Goal: Task Accomplishment & Management: Use online tool/utility

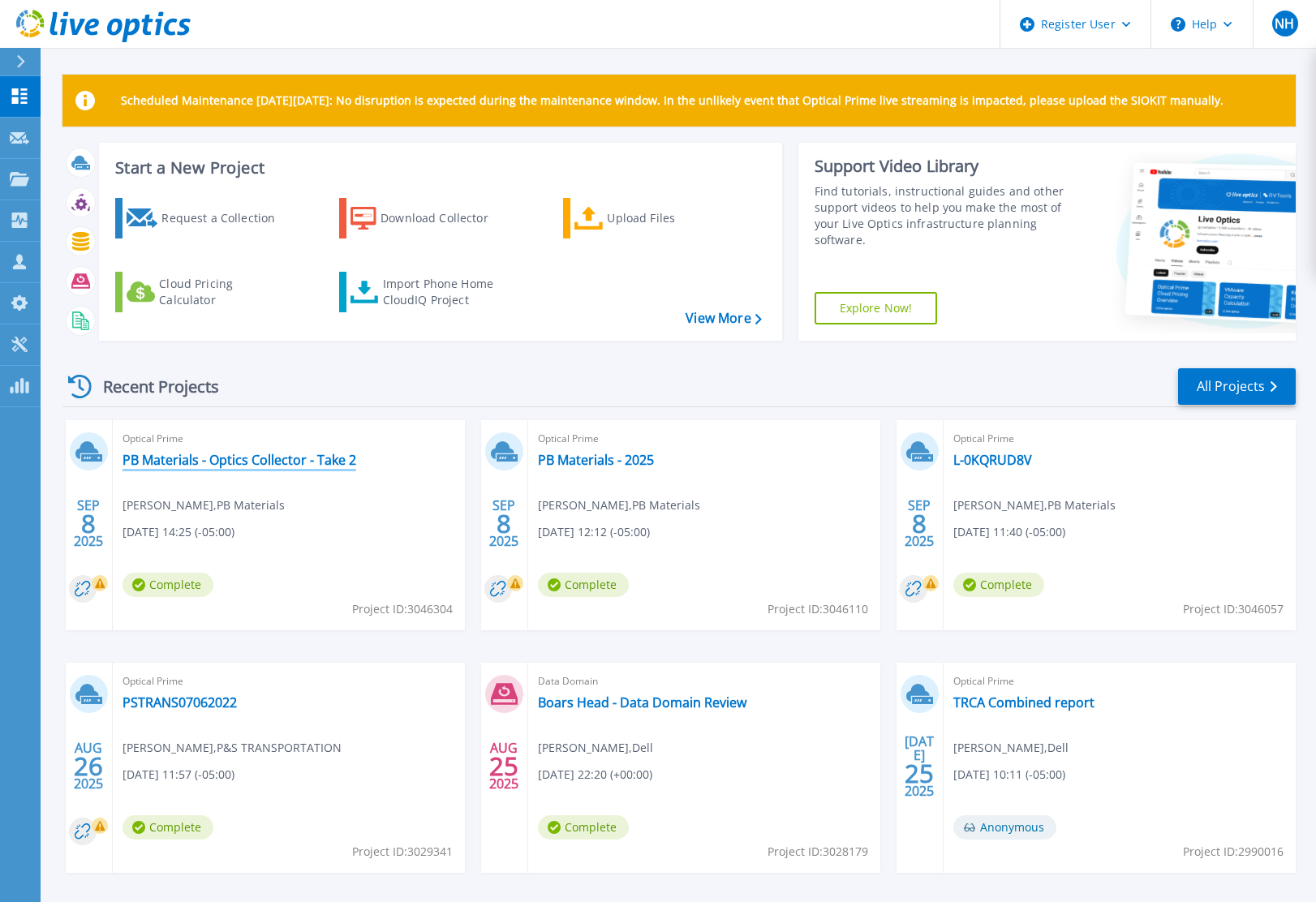
click at [306, 457] on link "PB Materials - Optics Collector - Take 2" at bounding box center [240, 459] width 234 height 16
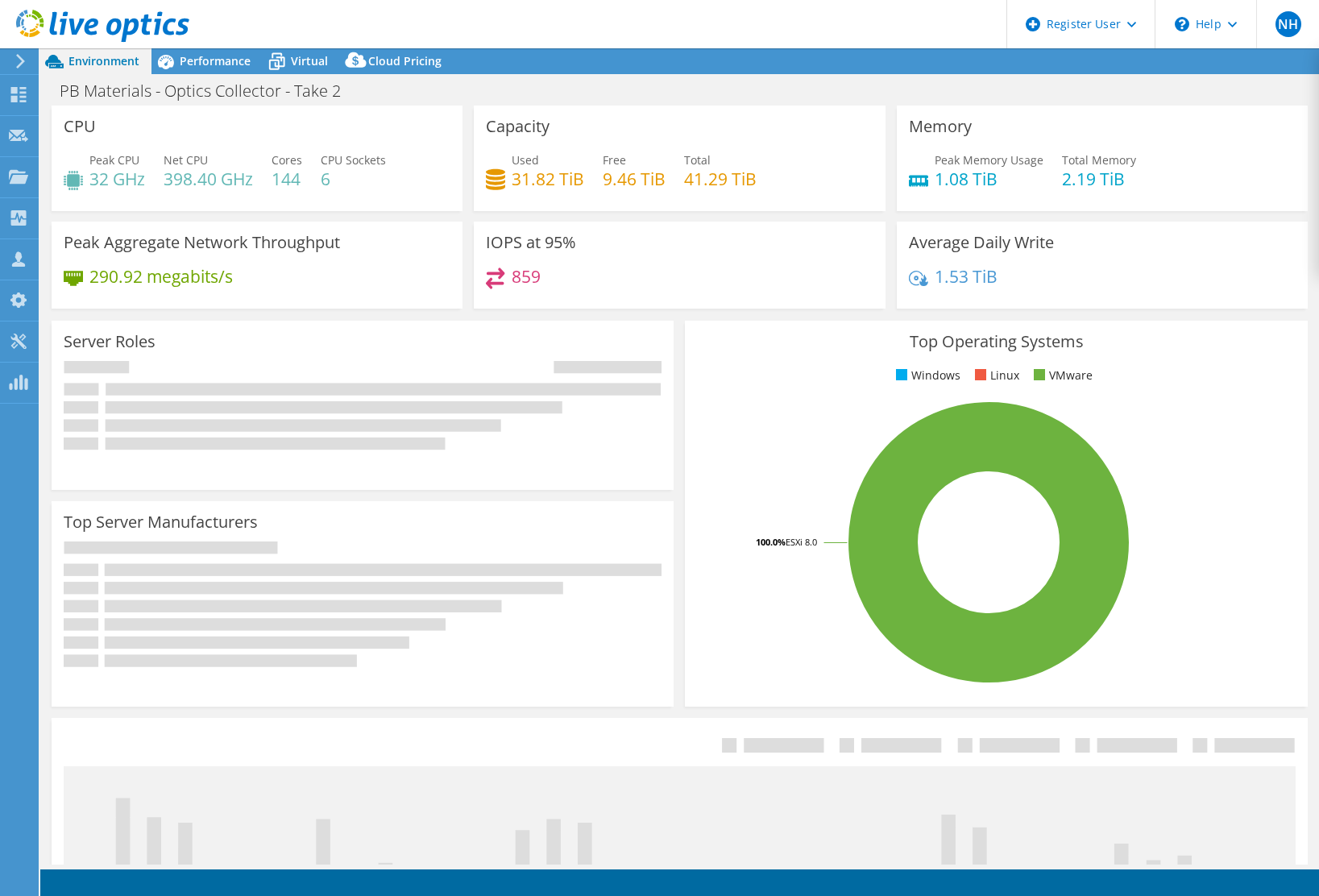
select select "USD"
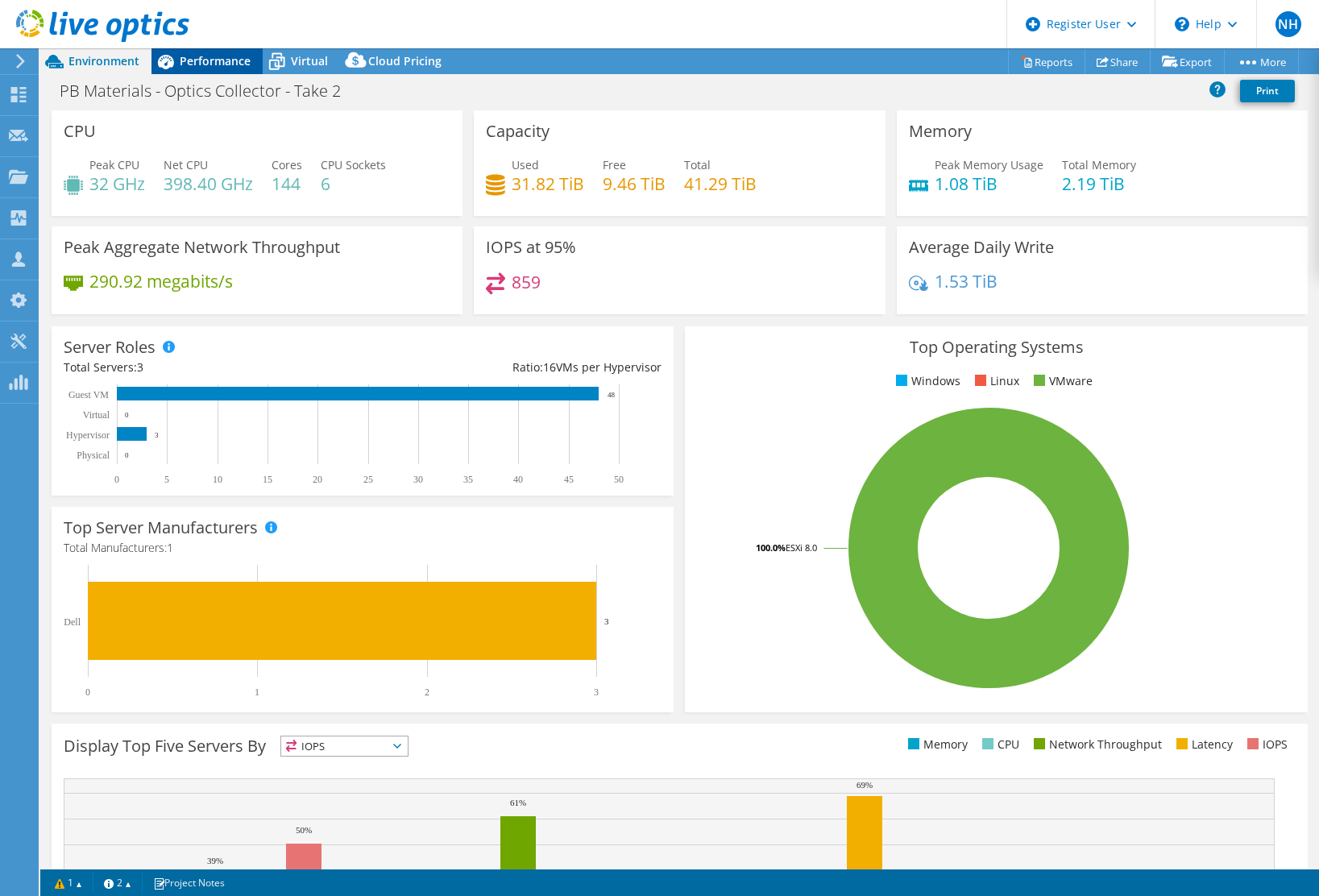
click at [200, 61] on span "Performance" at bounding box center [215, 61] width 71 height 15
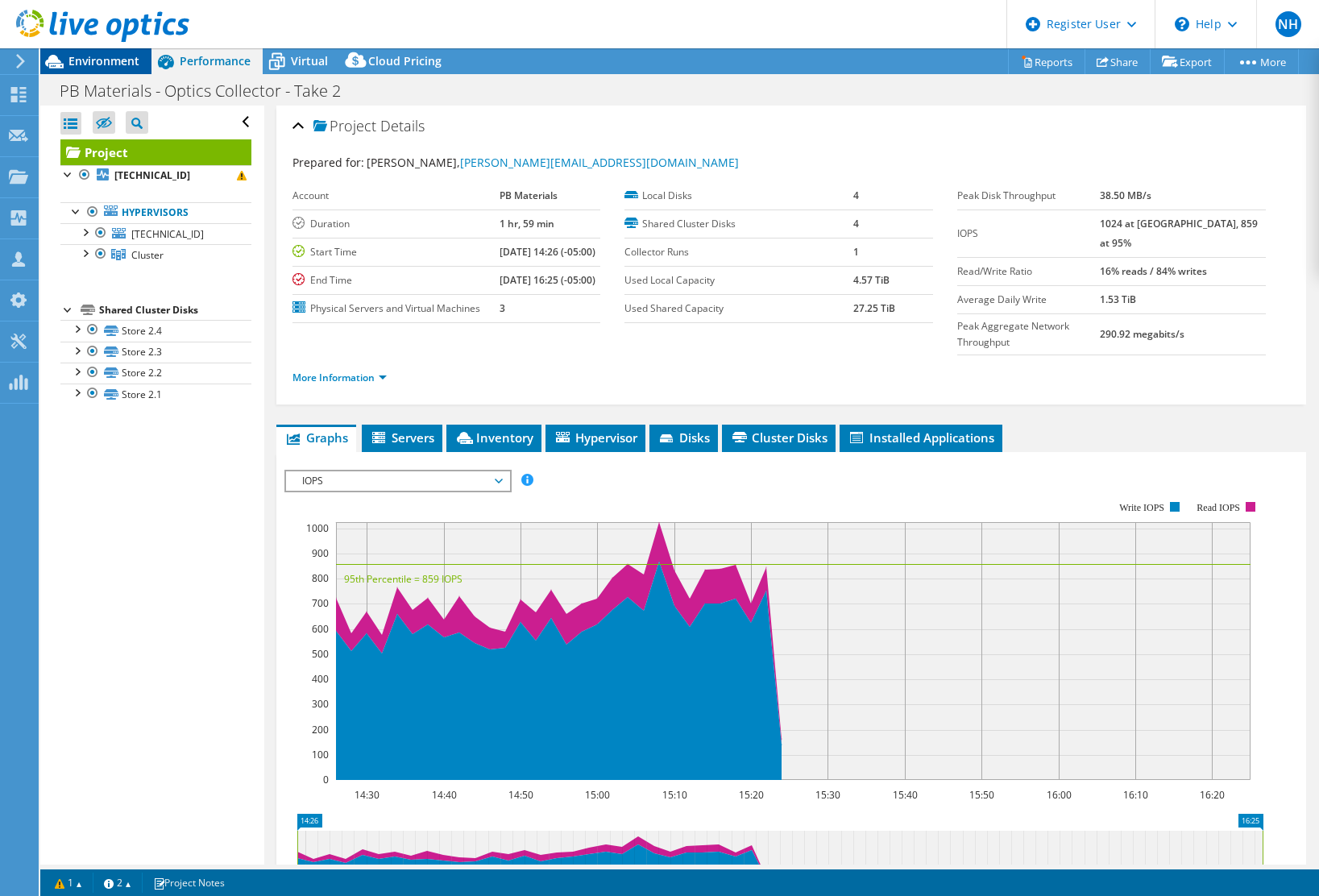
click at [123, 71] on div "Environment" at bounding box center [96, 61] width 111 height 26
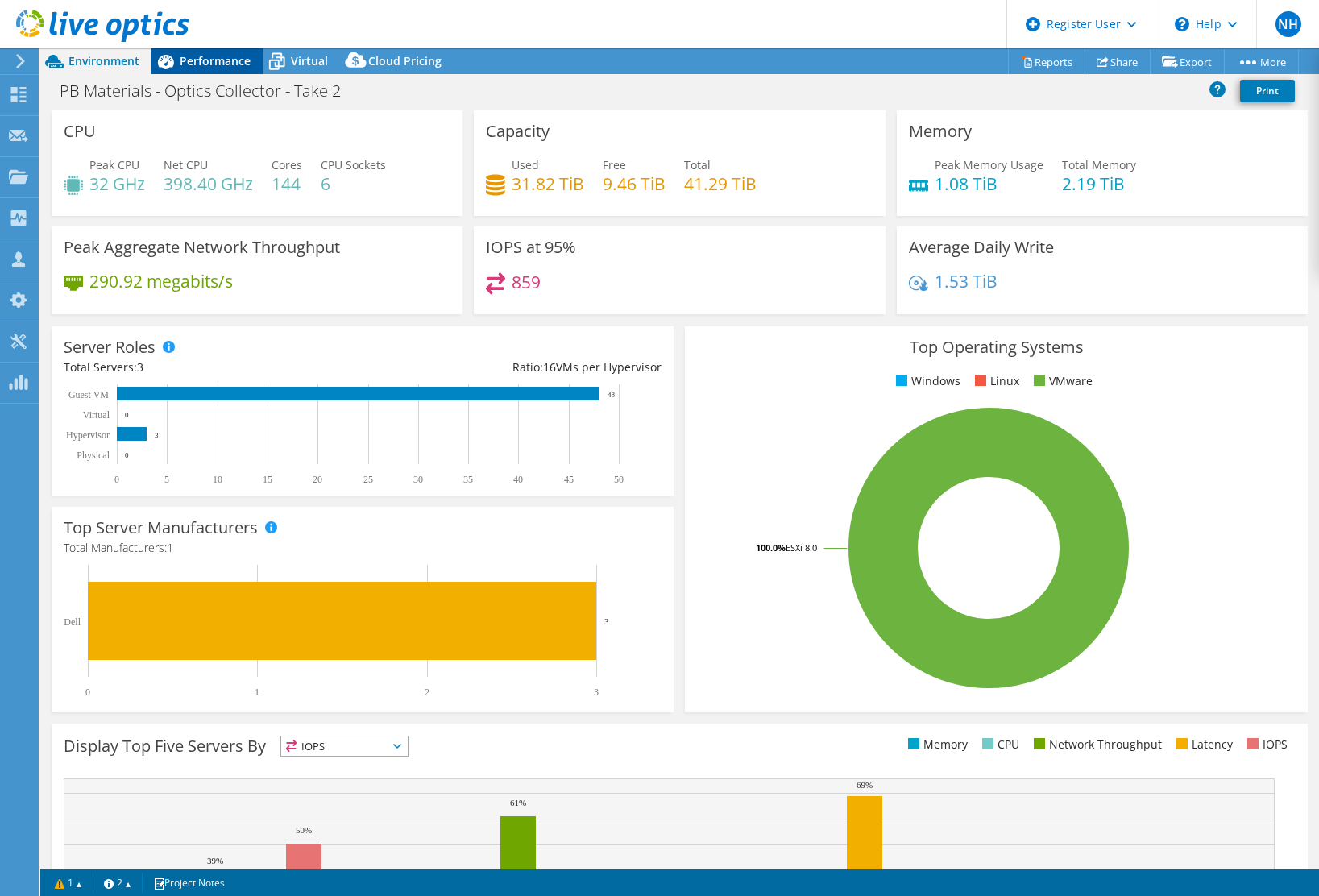
click at [176, 65] on icon at bounding box center [165, 61] width 28 height 28
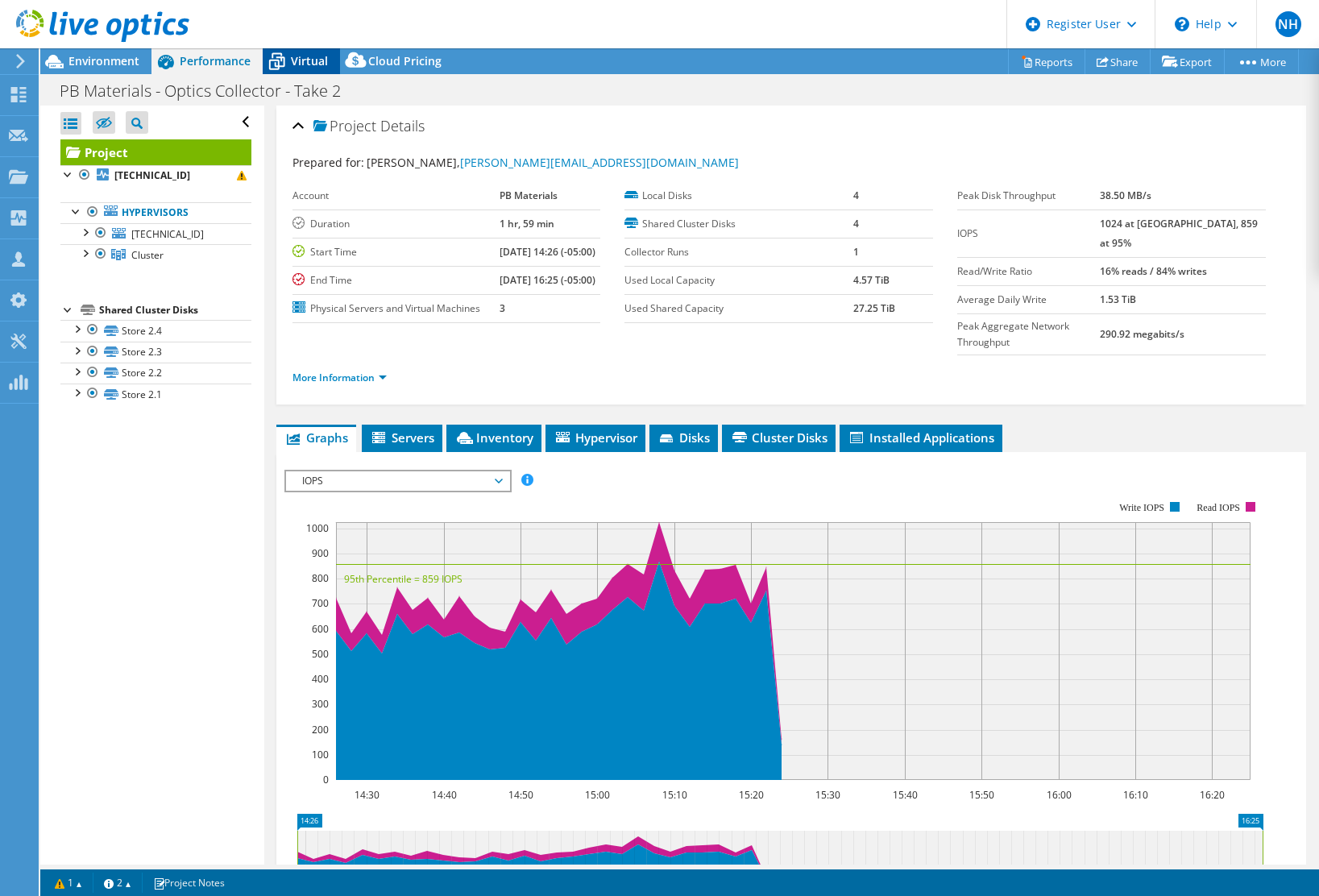
click at [313, 58] on span "Virtual" at bounding box center [309, 61] width 37 height 15
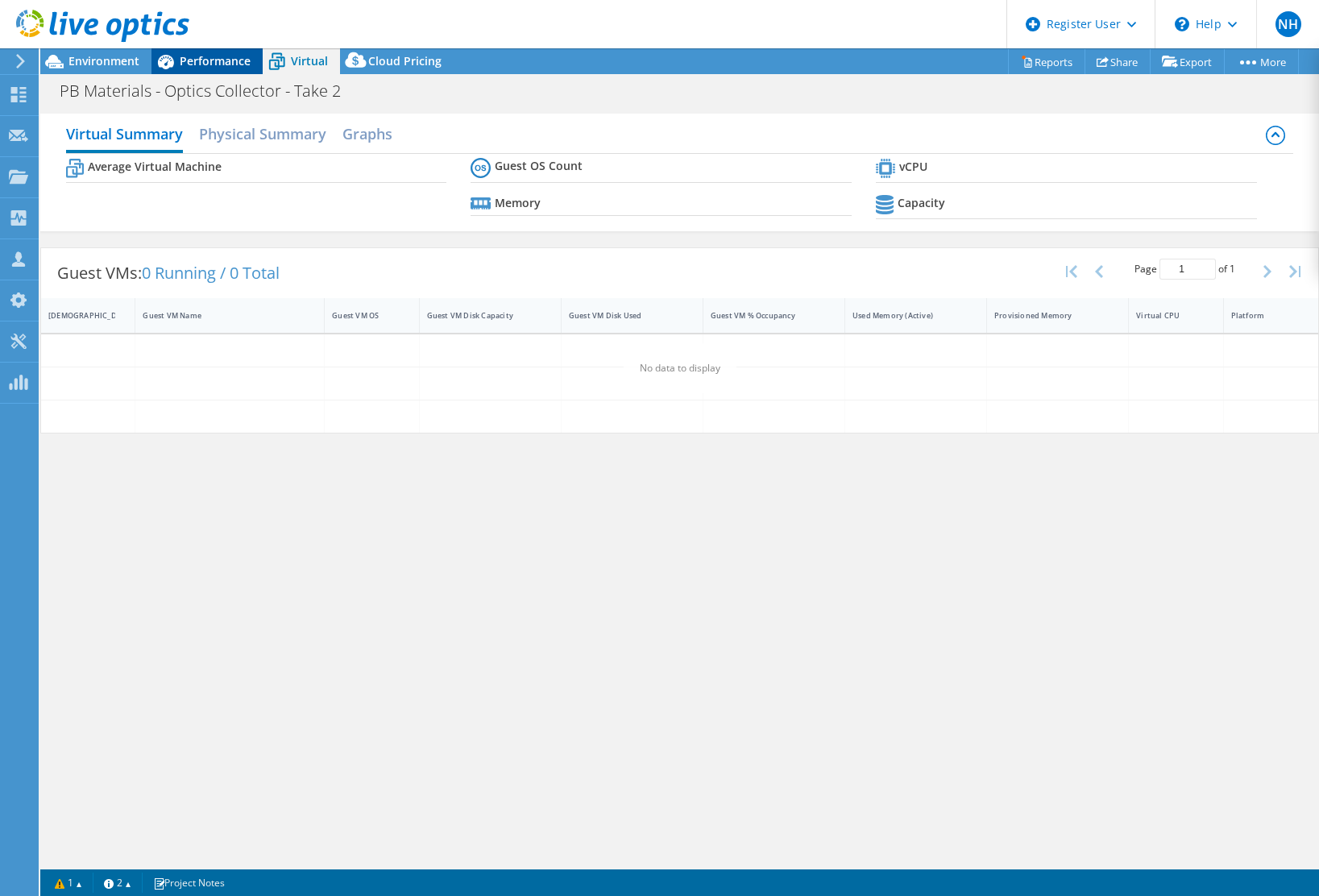
click at [237, 58] on span "Performance" at bounding box center [215, 61] width 71 height 15
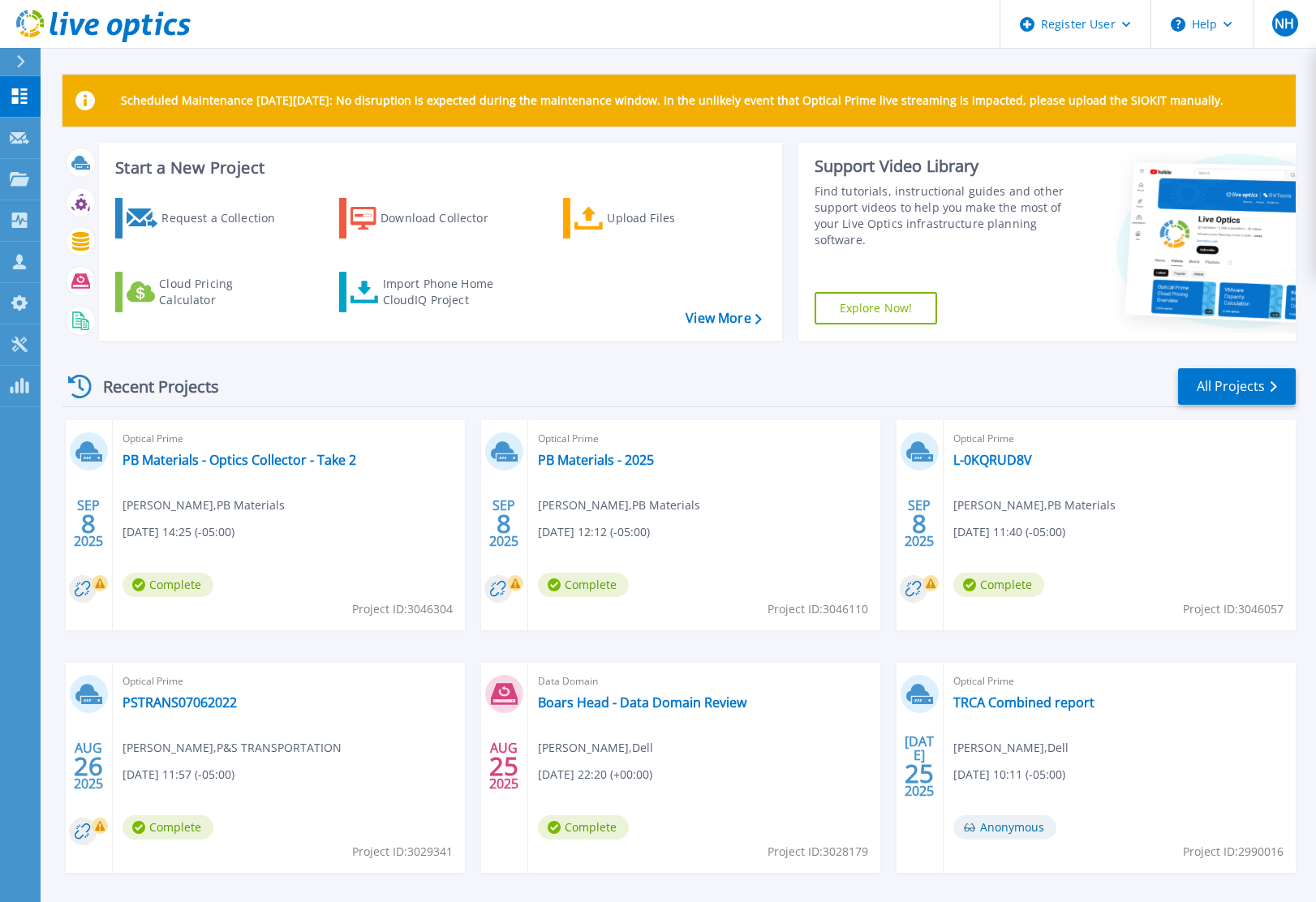
click at [468, 265] on div "Request a Collection Download Collector Upload Files Cloud Pricing Calculator I…" at bounding box center [438, 258] width 672 height 148
click at [455, 294] on div "Import Phone Home CloudIQ Project" at bounding box center [446, 292] width 127 height 33
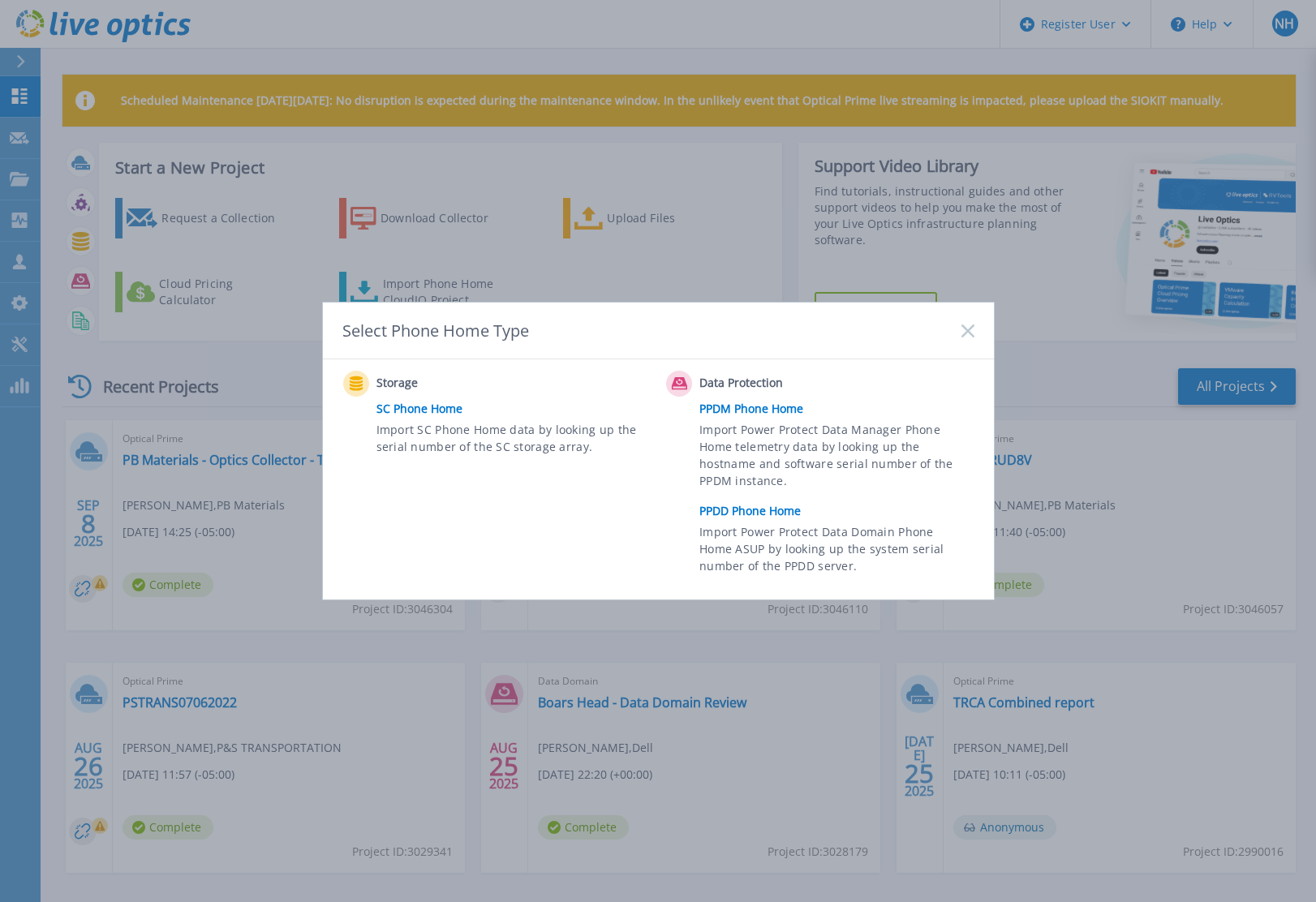
click at [761, 511] on link "PPDD Phone Home" at bounding box center [840, 510] width 282 height 24
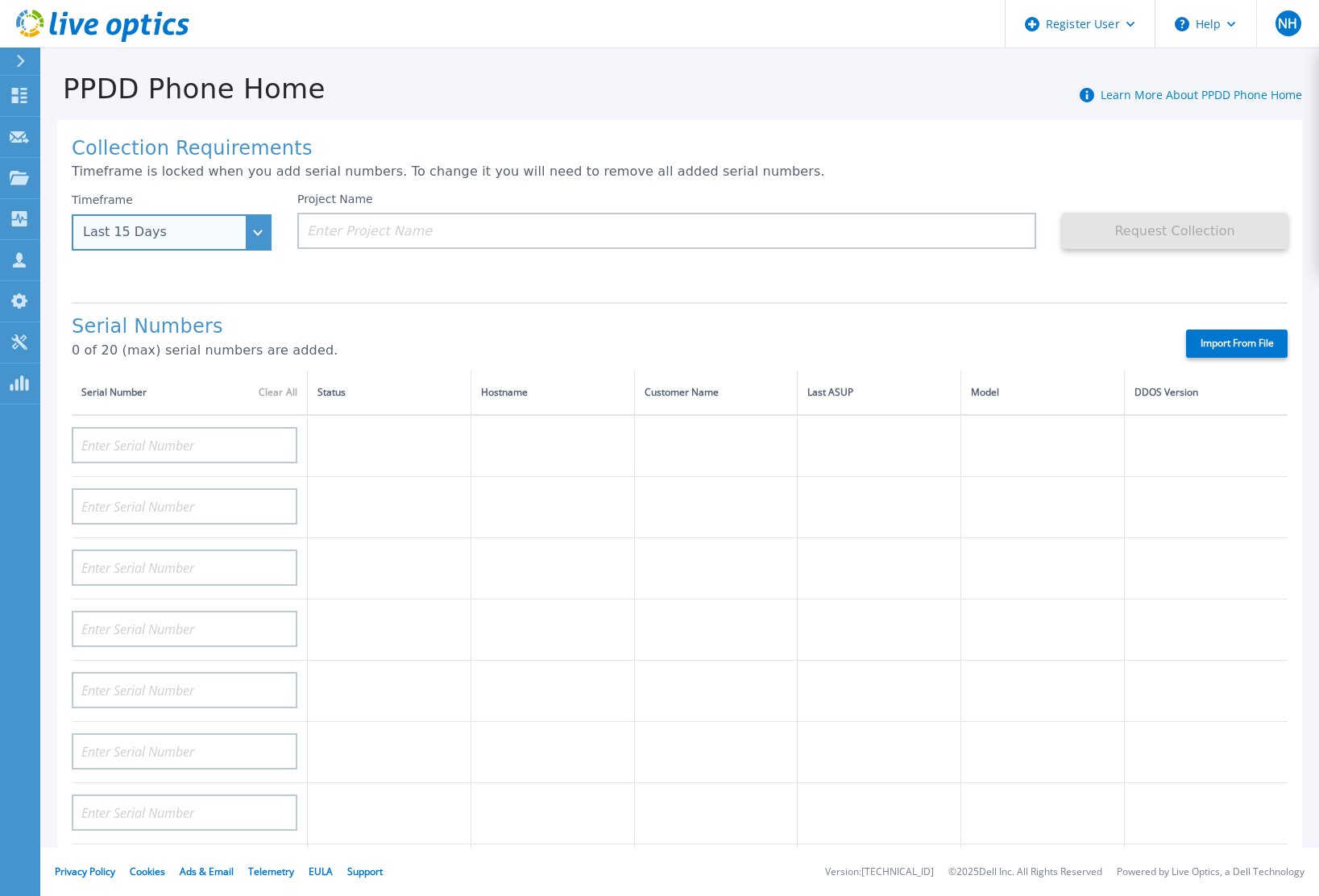
click at [249, 230] on div "Last 15 Days" at bounding box center [172, 232] width 200 height 36
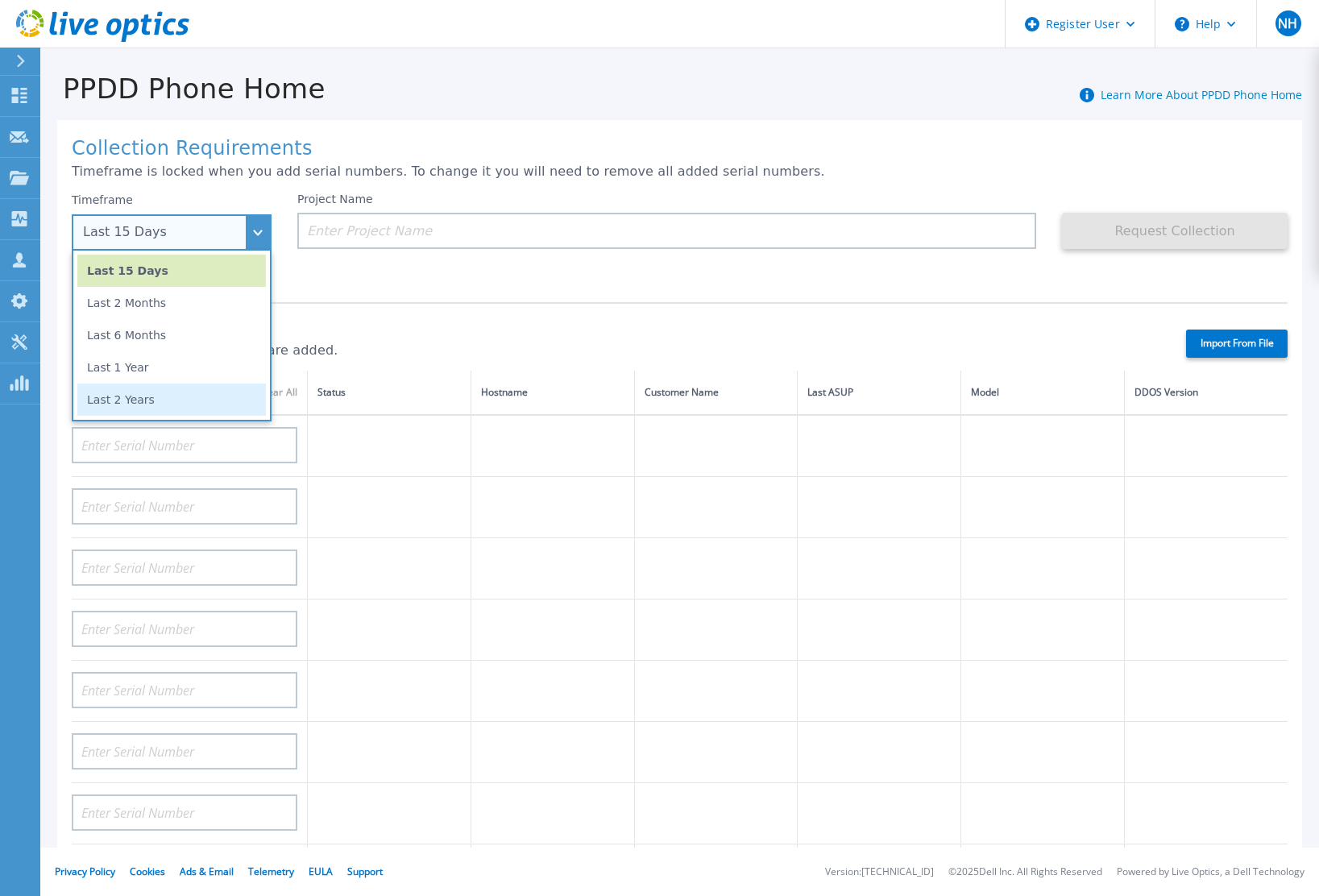
click at [154, 408] on li "Last 2 Years" at bounding box center [172, 400] width 188 height 33
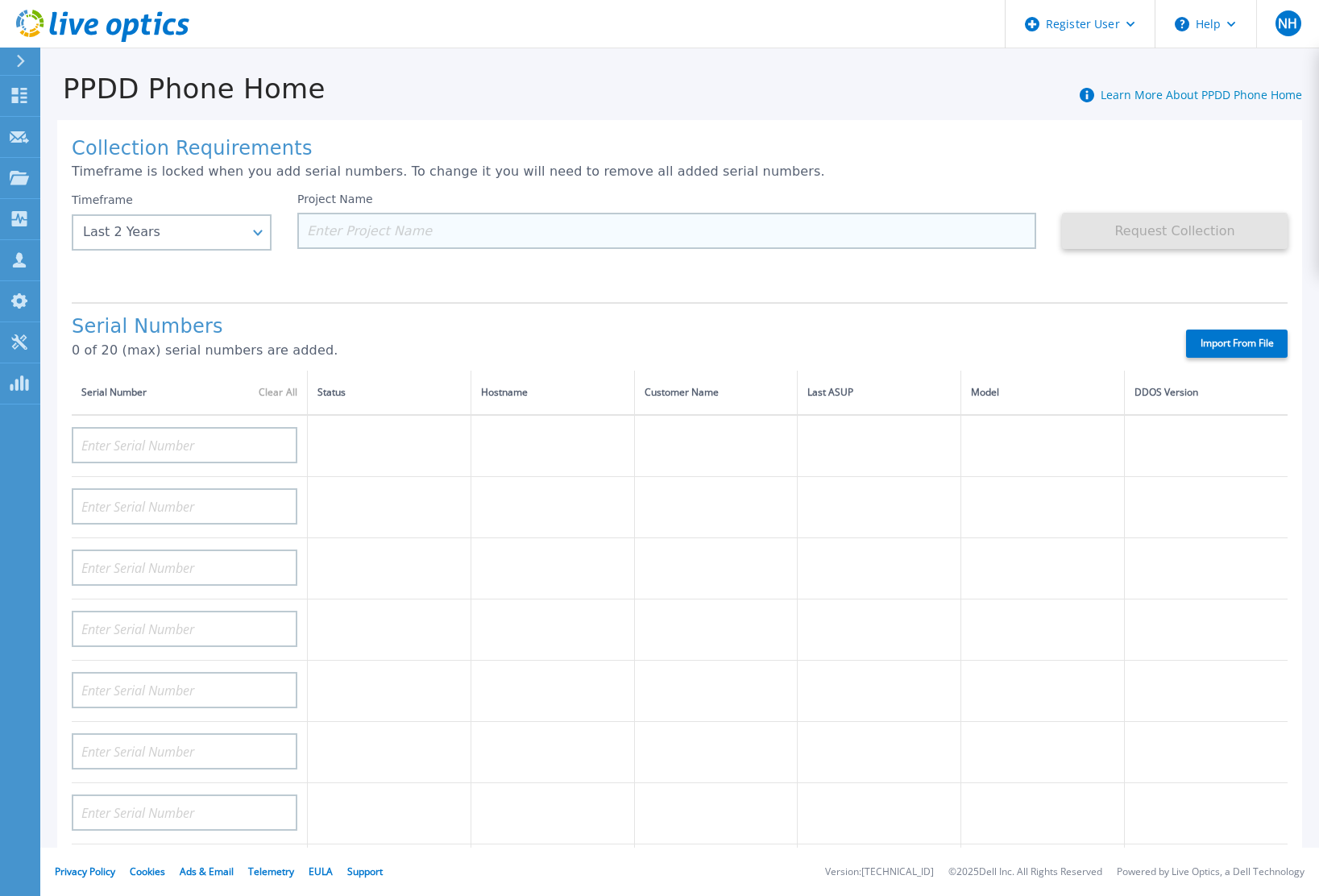
click at [343, 237] on input at bounding box center [667, 230] width 739 height 36
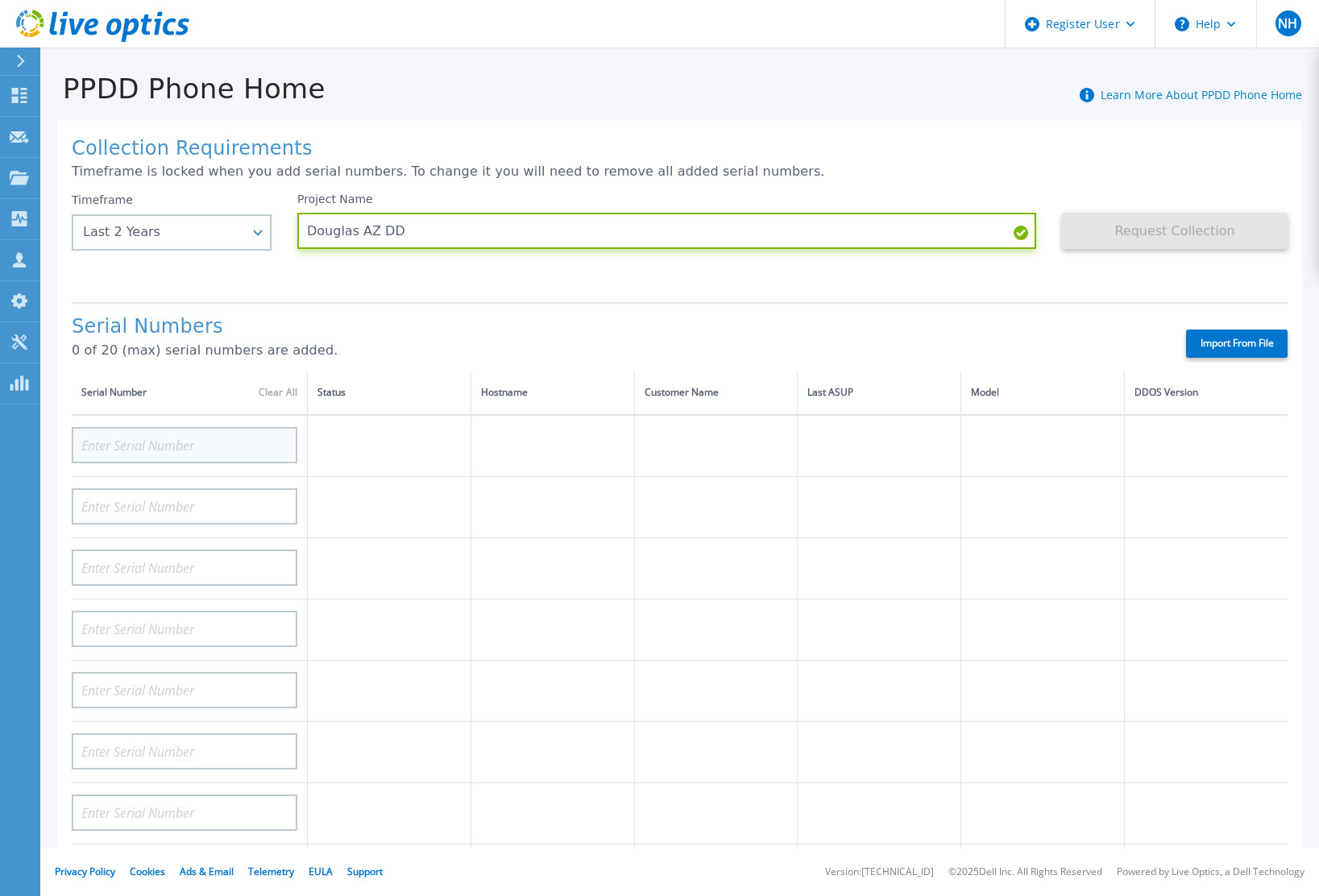
type input "Douglas AZ DD"
click at [241, 459] on input at bounding box center [184, 446] width 226 height 36
paste input "APM00183019055"
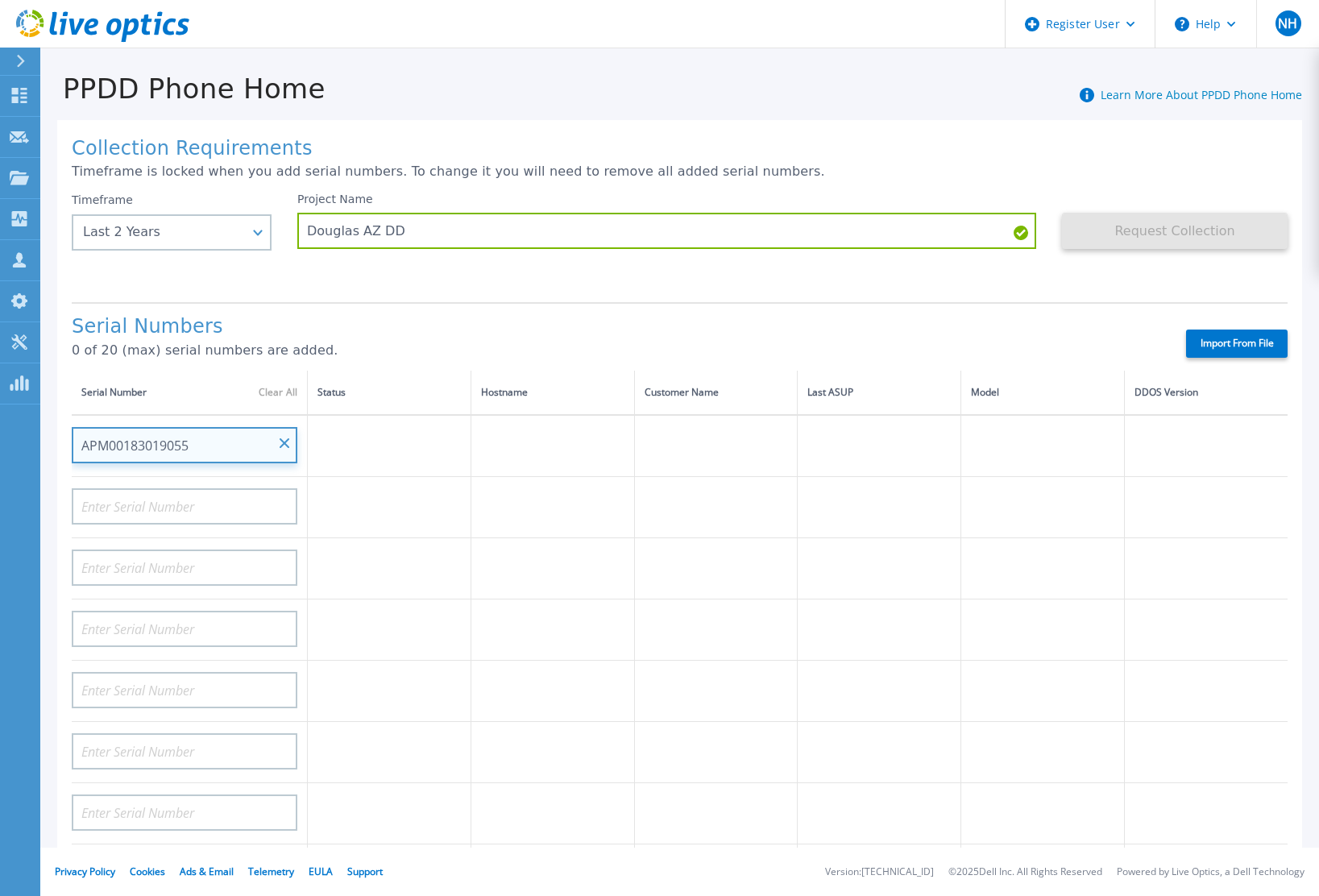
type input "APM00183019055"
click at [344, 296] on div "Collection Requirements Timeframe is locked when you add serial numbers. To cha…" at bounding box center [680, 575] width 1245 height 911
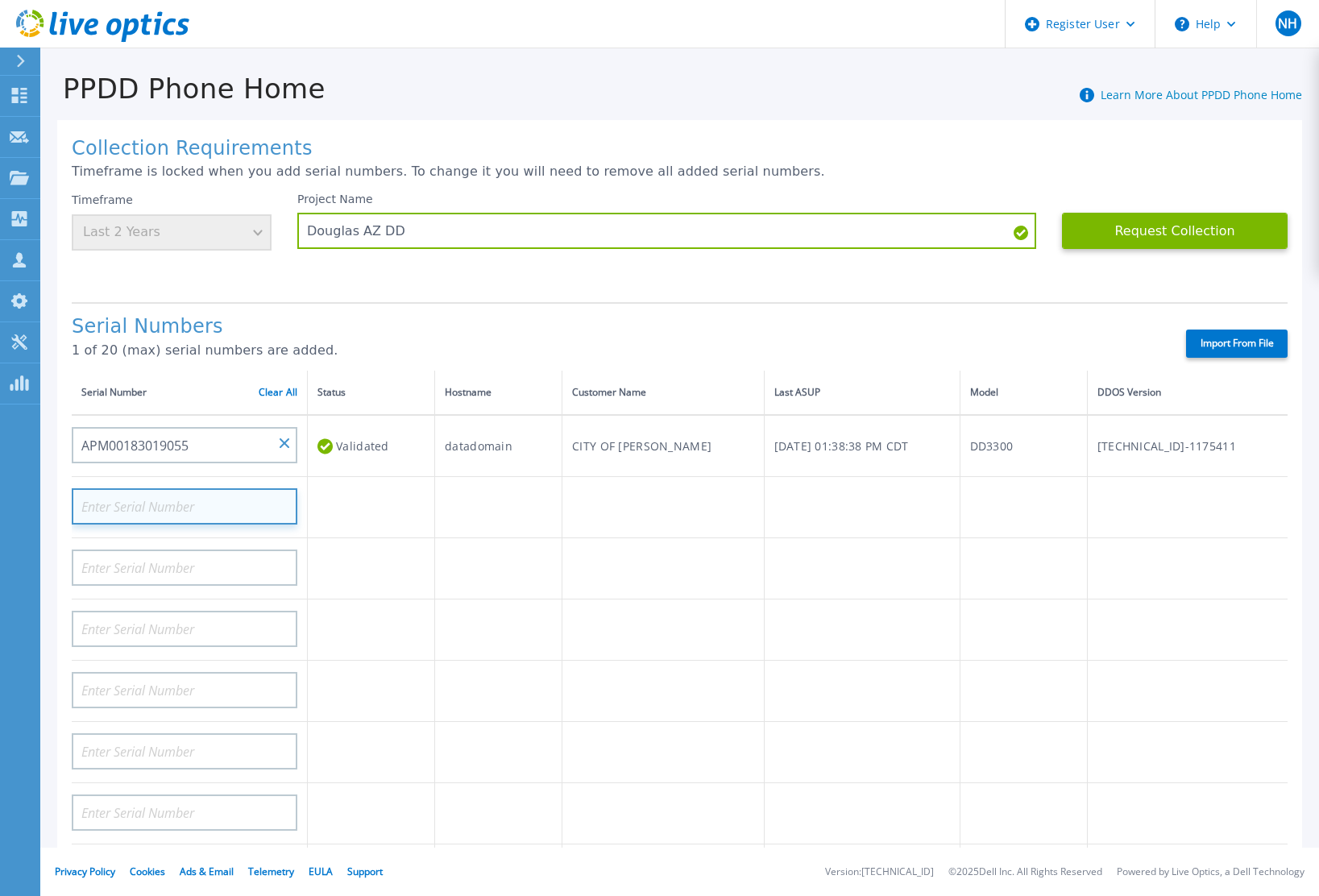
click at [195, 496] on input at bounding box center [184, 506] width 226 height 36
paste input "APM00183019055"
type input "APM00183019055"
drag, startPoint x: 225, startPoint y: 500, endPoint x: 76, endPoint y: 518, distance: 150.1
click at [76, 518] on input "APM00183019055" at bounding box center [184, 506] width 226 height 36
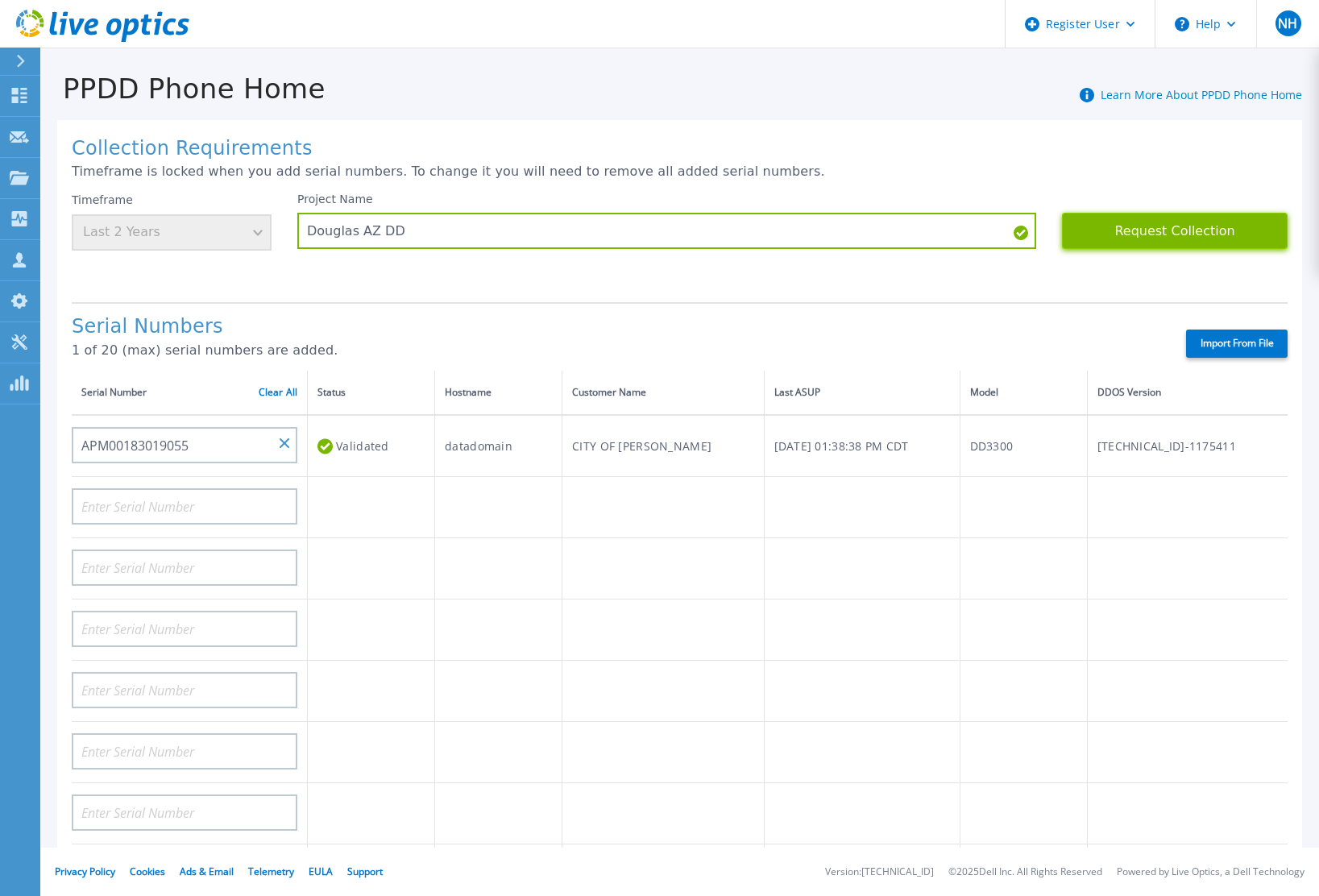
click at [1173, 248] on button "Request Collection" at bounding box center [1175, 230] width 226 height 36
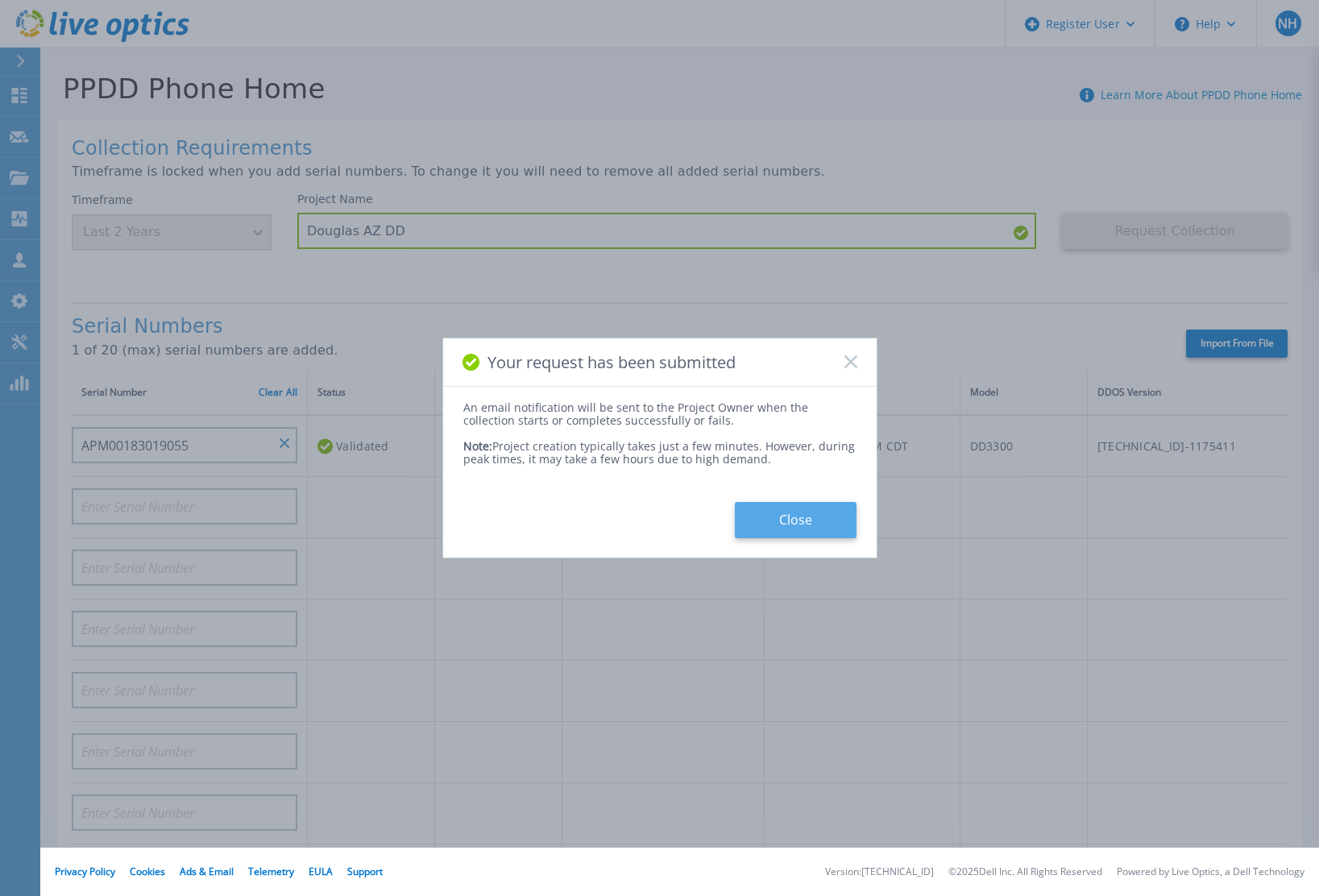
click at [780, 520] on button "Close" at bounding box center [795, 521] width 122 height 36
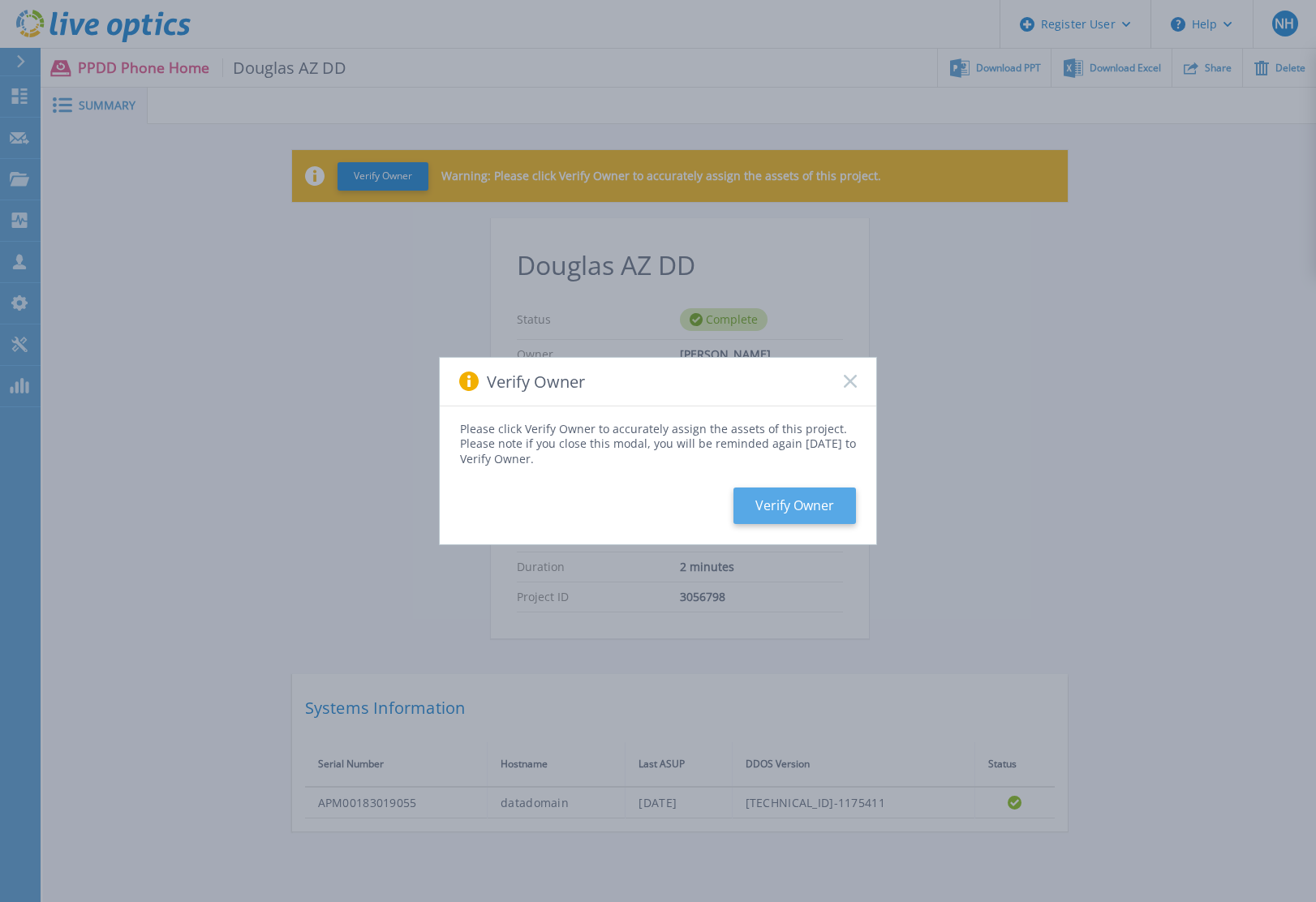
click at [809, 505] on button "Verify Owner" at bounding box center [794, 506] width 123 height 37
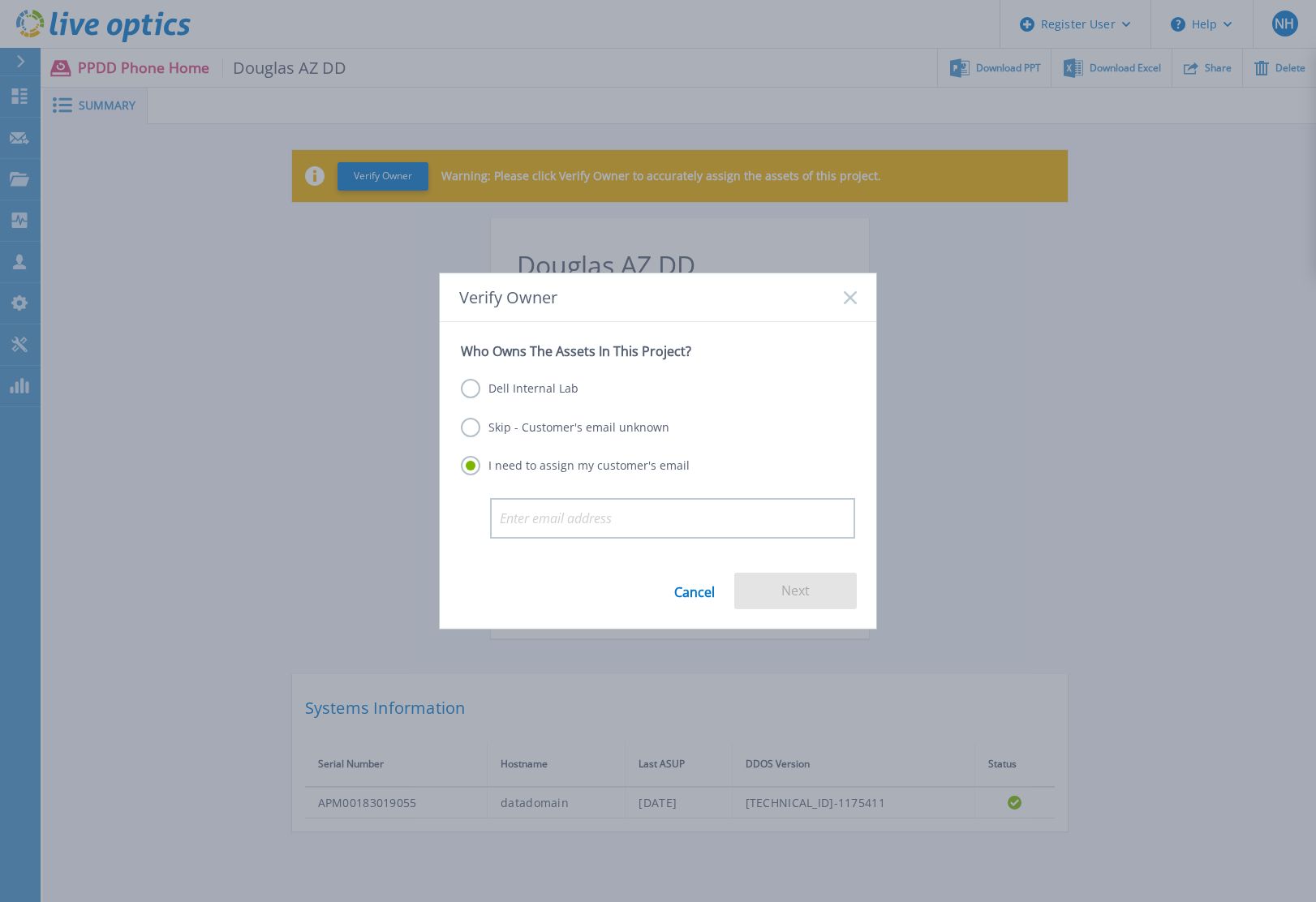
click at [470, 424] on label "Skip - Customer's email unknown" at bounding box center [566, 427] width 209 height 19
click at [0, 0] on input "Skip - Customer's email unknown" at bounding box center [0, 0] width 0 height 0
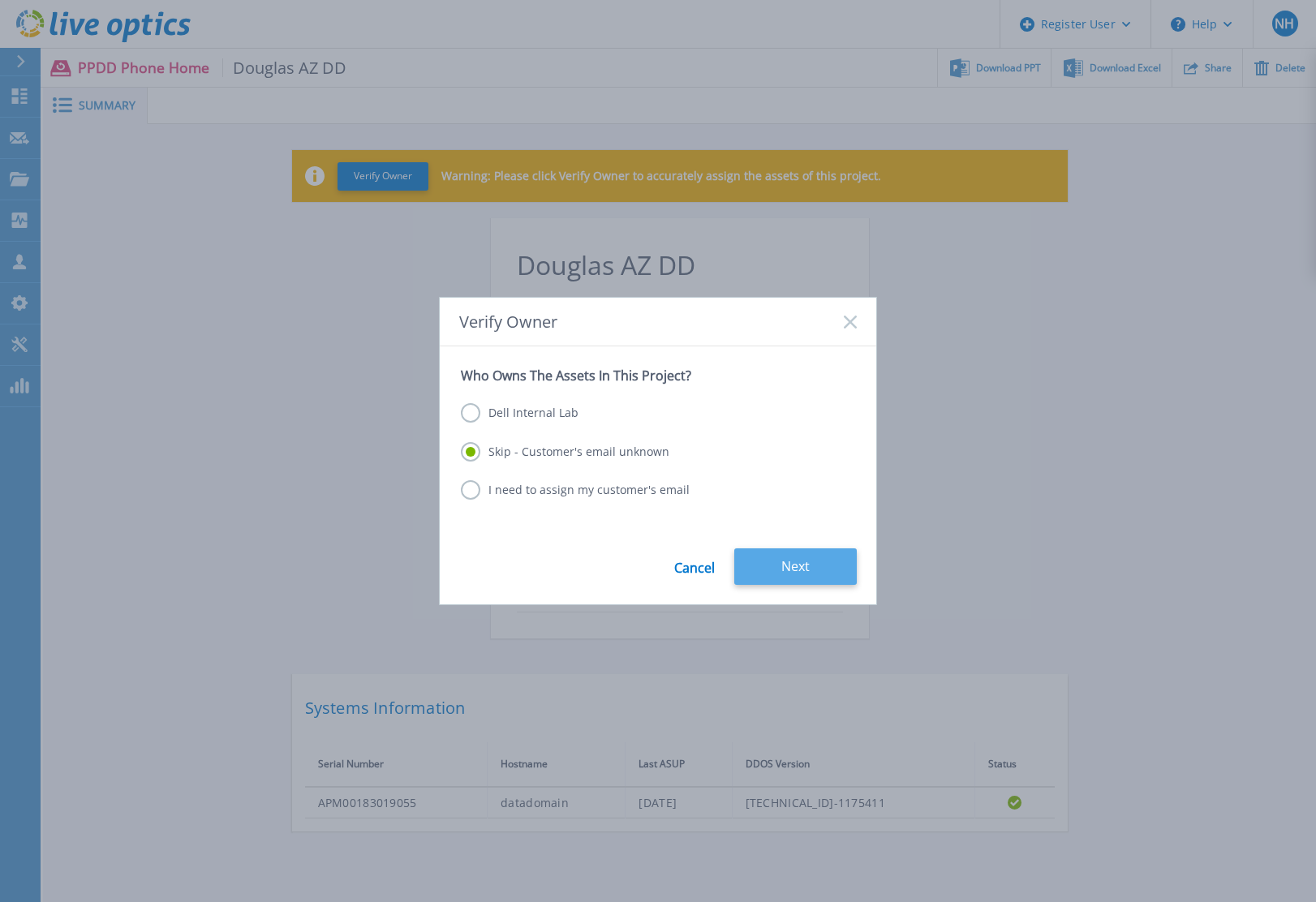
click at [766, 557] on button "Next" at bounding box center [795, 567] width 123 height 37
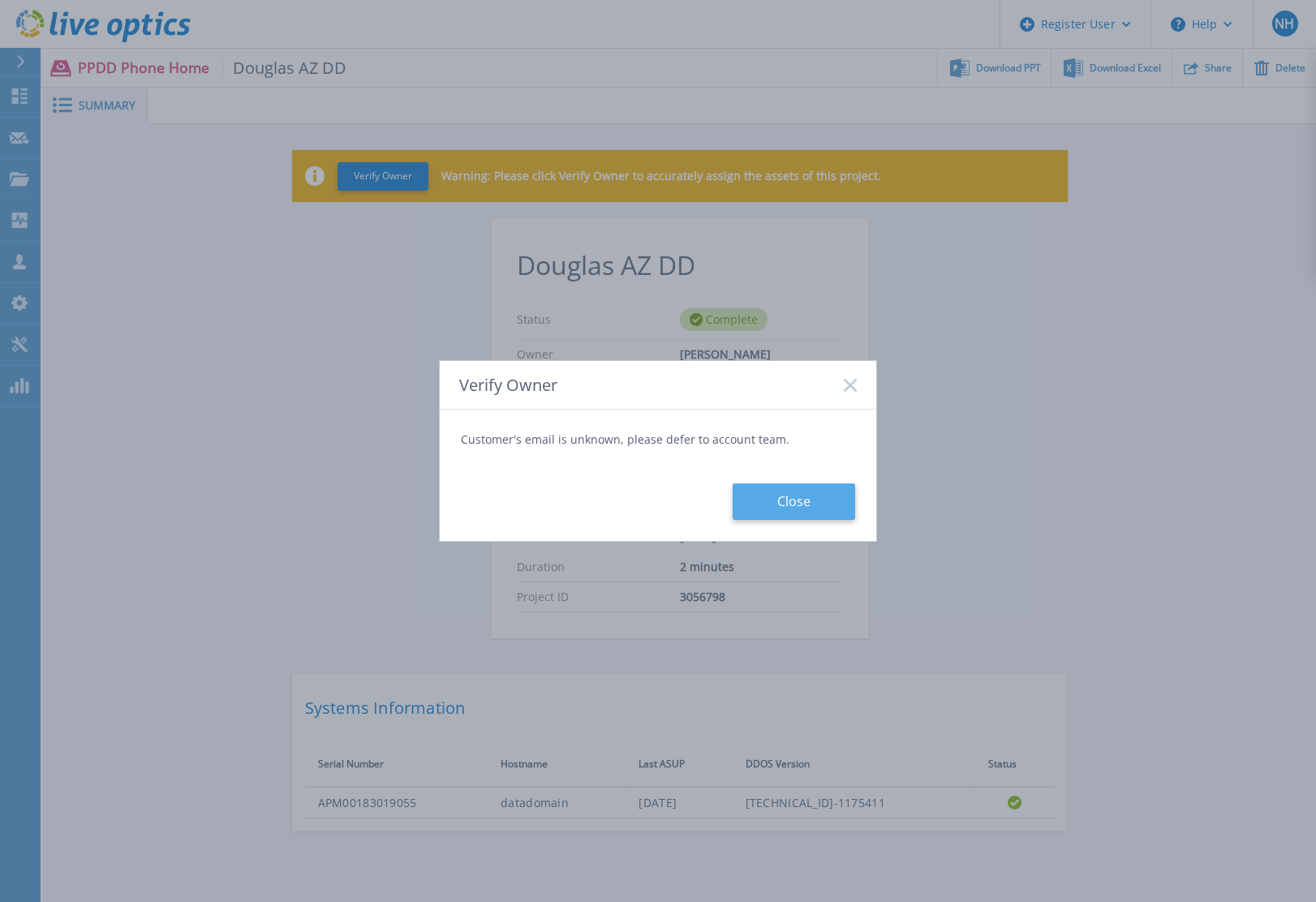
click at [783, 505] on button "Close" at bounding box center [794, 502] width 123 height 37
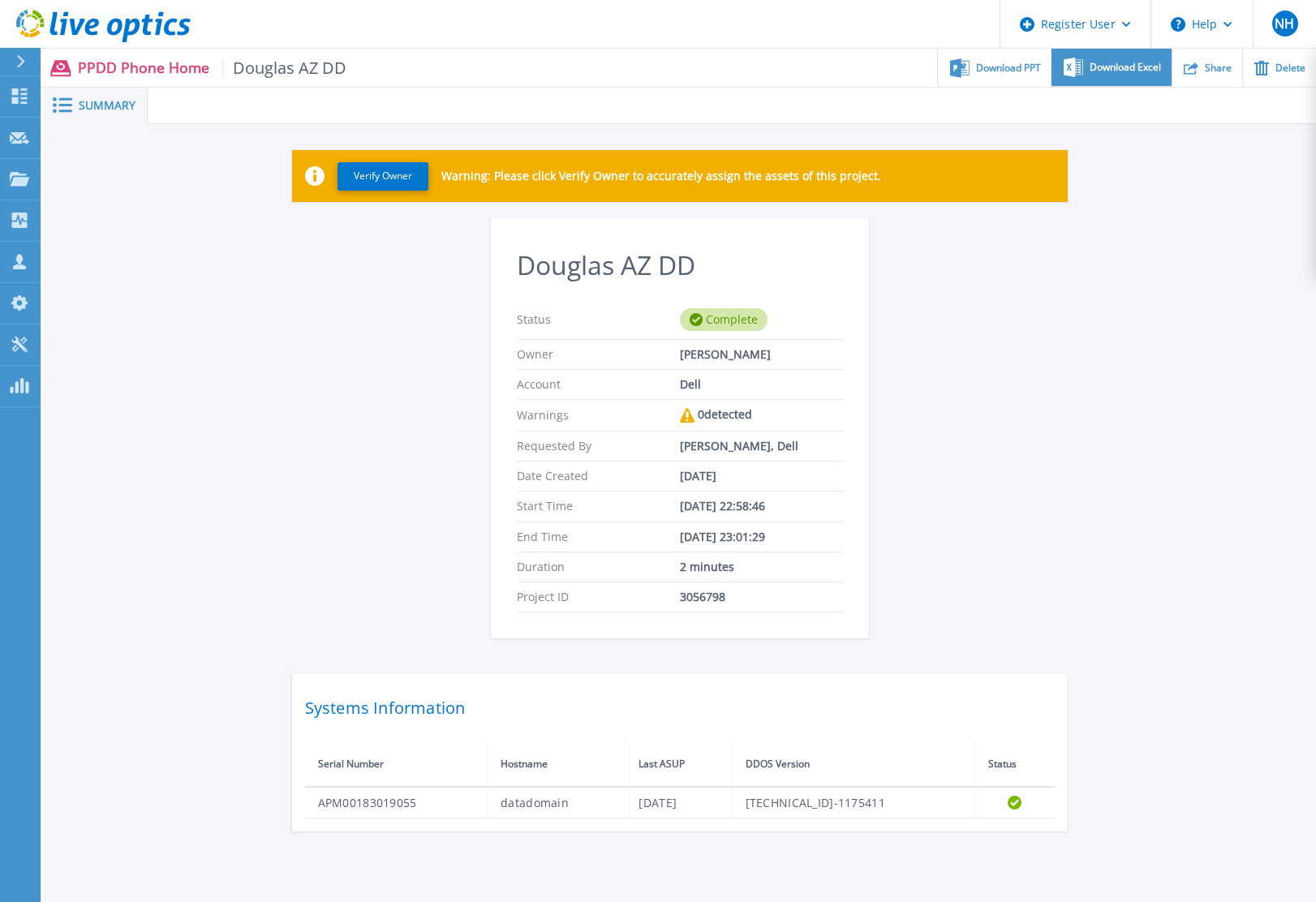
click at [1105, 73] on span "Download Excel" at bounding box center [1126, 68] width 72 height 10
